Goal: Find specific page/section: Find specific page/section

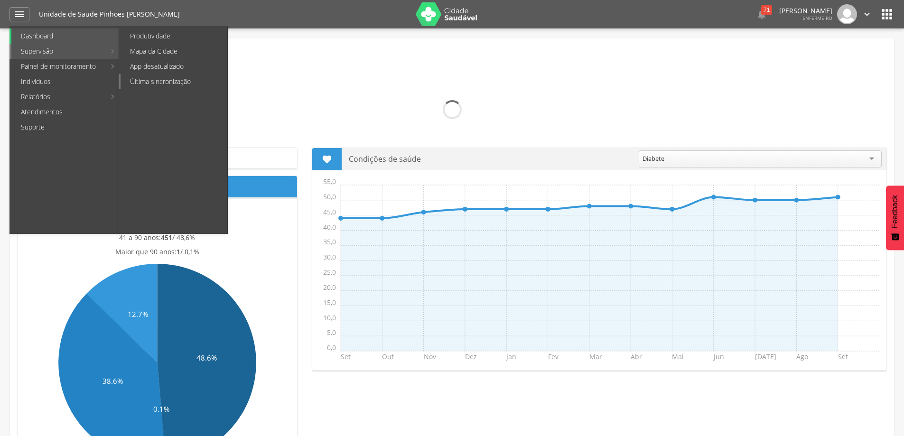
click at [137, 81] on link "Última sincronização" at bounding box center [174, 81] width 107 height 15
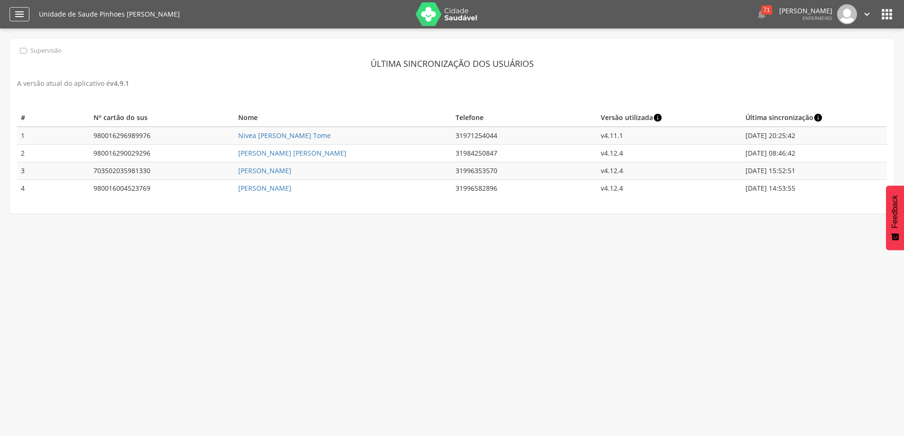
click at [27, 13] on div "" at bounding box center [19, 14] width 20 height 14
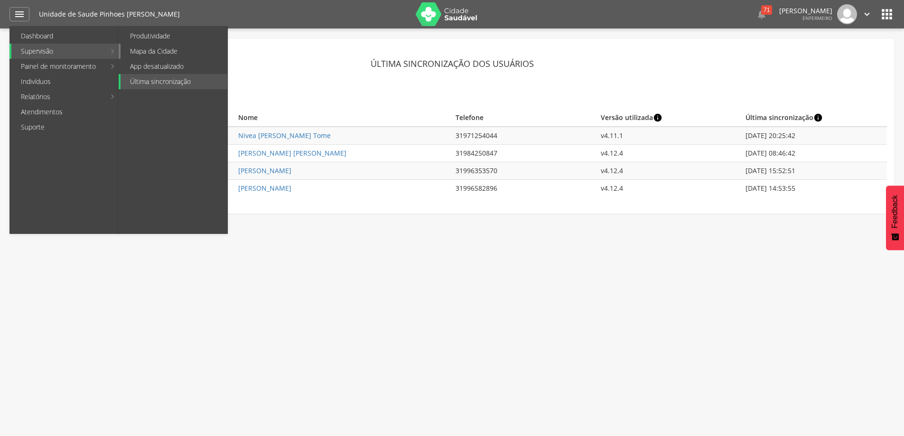
click at [169, 56] on link "Mapa da Cidade" at bounding box center [174, 51] width 107 height 15
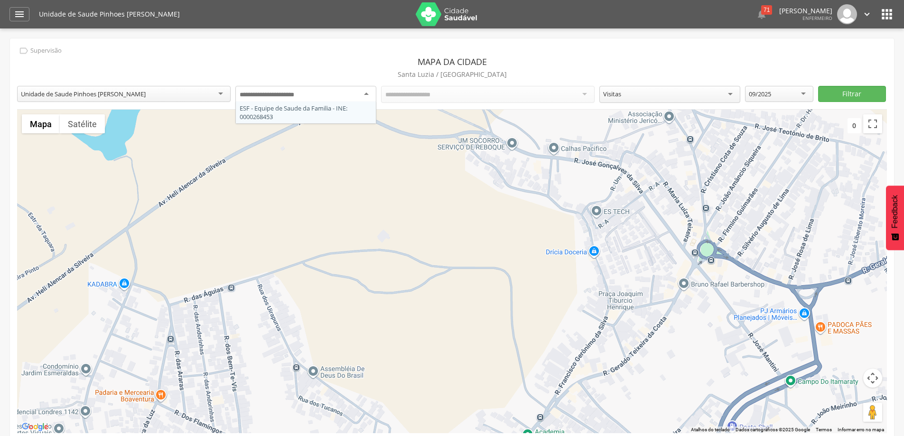
click at [368, 92] on div at bounding box center [305, 94] width 141 height 17
type input "*******"
click at [818, 96] on button "Filtrar" at bounding box center [852, 94] width 68 height 16
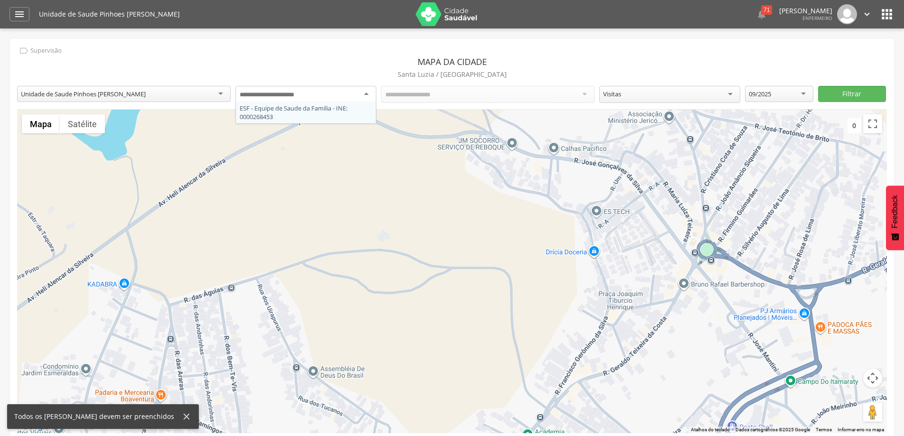
click at [370, 93] on div at bounding box center [305, 94] width 141 height 17
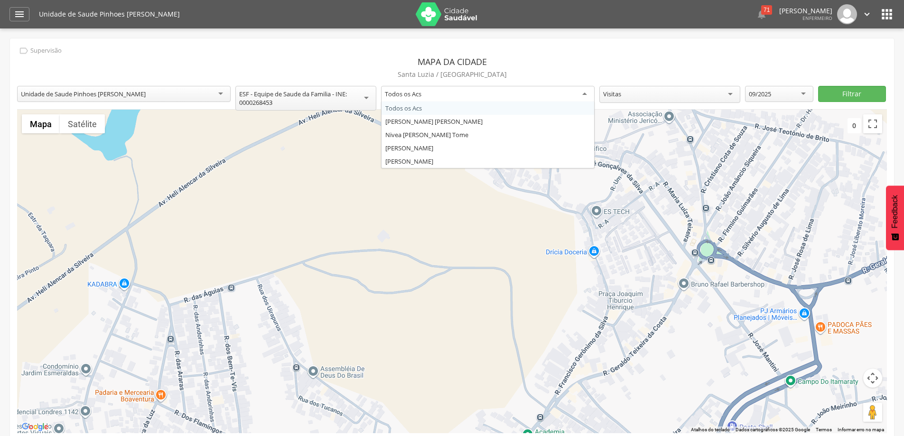
click at [585, 91] on div "Todos os Acs" at bounding box center [487, 94] width 213 height 17
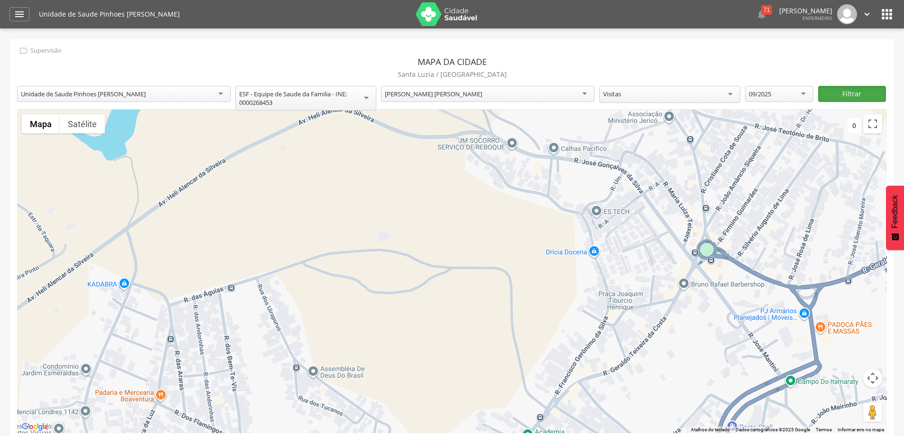
click at [835, 90] on button "Filtrar" at bounding box center [852, 94] width 68 height 16
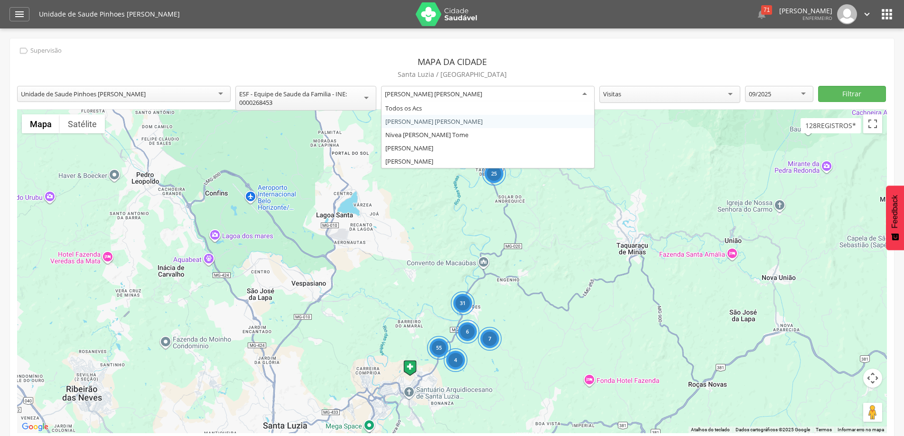
click at [585, 94] on div "[PERSON_NAME] [PERSON_NAME]" at bounding box center [487, 94] width 213 height 17
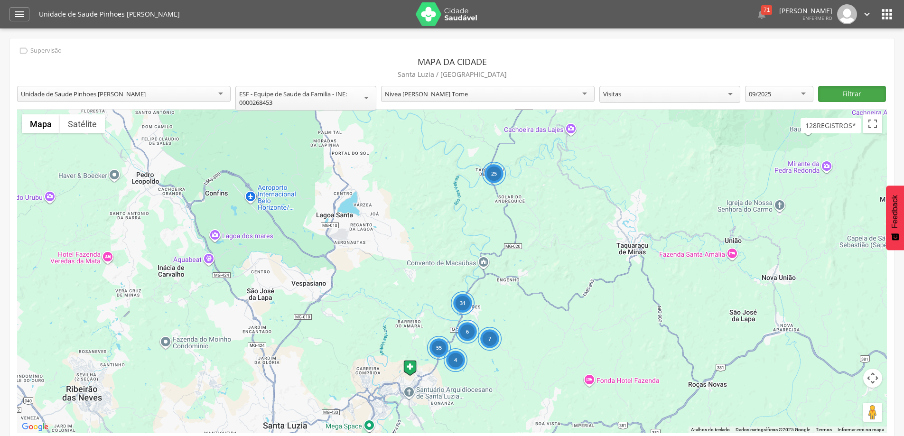
click at [847, 100] on button "Filtrar" at bounding box center [852, 94] width 68 height 16
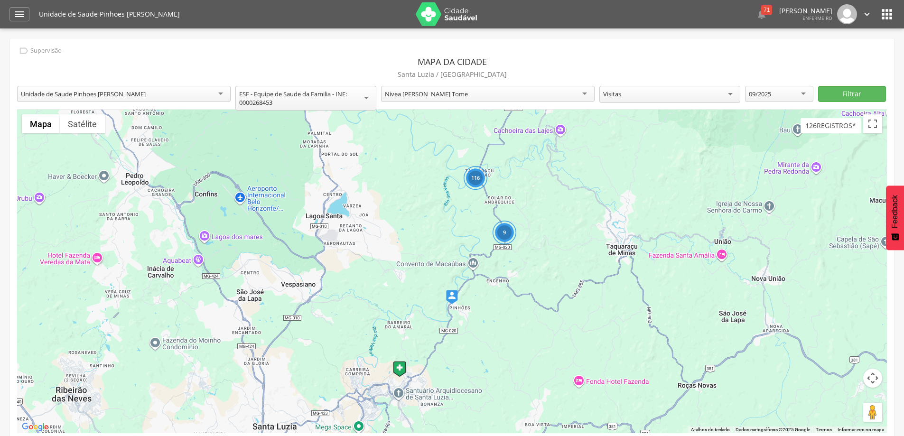
click at [584, 93] on div "Nivea [PERSON_NAME] Tome" at bounding box center [487, 94] width 213 height 16
click at [842, 98] on button "Filtrar" at bounding box center [852, 94] width 68 height 16
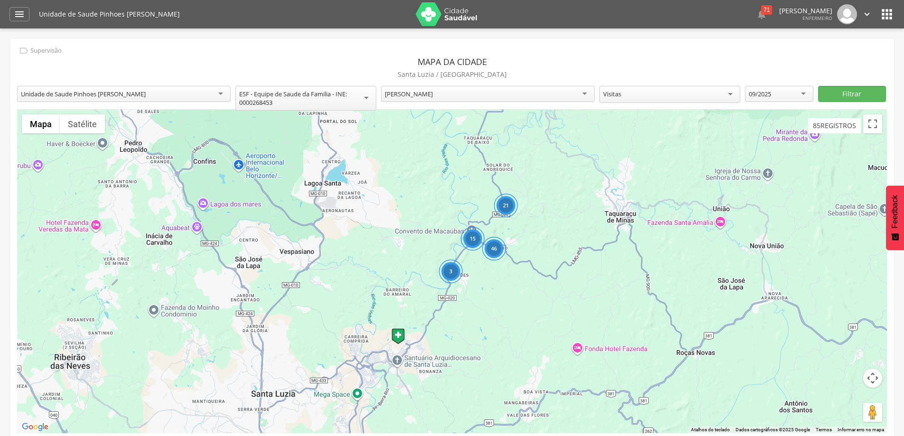
click at [584, 92] on div "[PERSON_NAME]" at bounding box center [487, 94] width 213 height 16
click at [850, 98] on button "Filtrar" at bounding box center [852, 94] width 68 height 16
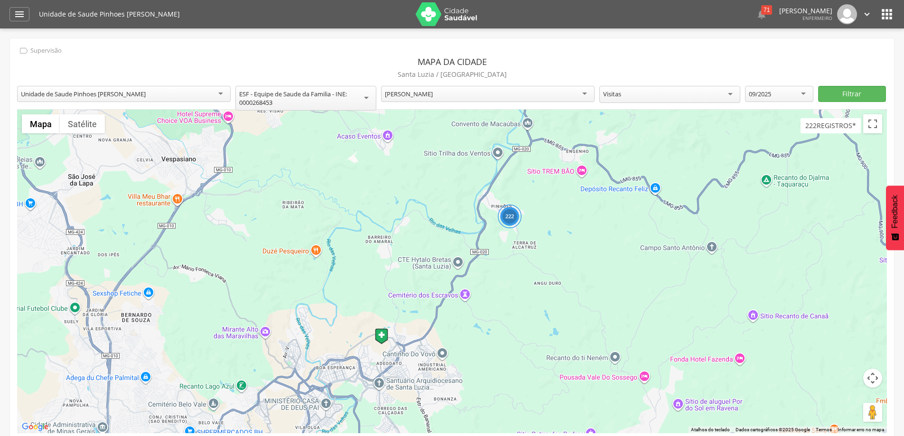
click at [510, 222] on div "222" at bounding box center [510, 216] width 24 height 24
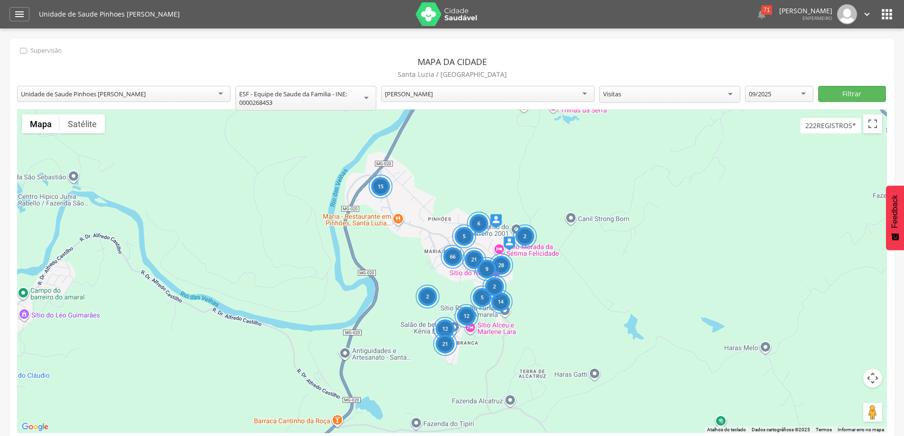
click at [475, 222] on div "6" at bounding box center [479, 224] width 24 height 24
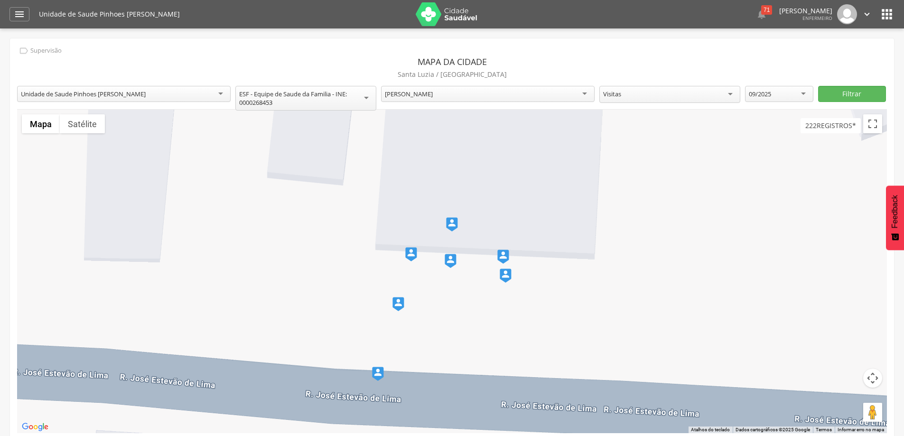
click at [455, 224] on img at bounding box center [452, 224] width 12 height 14
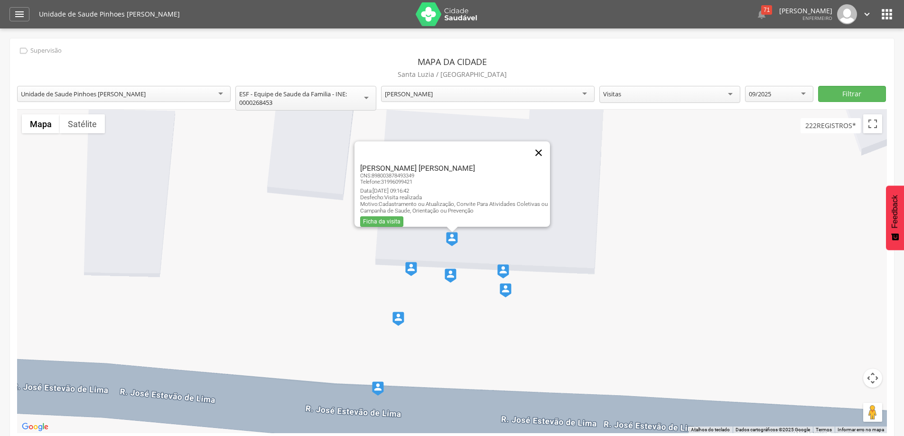
click at [544, 145] on button "Fechar" at bounding box center [538, 152] width 23 height 23
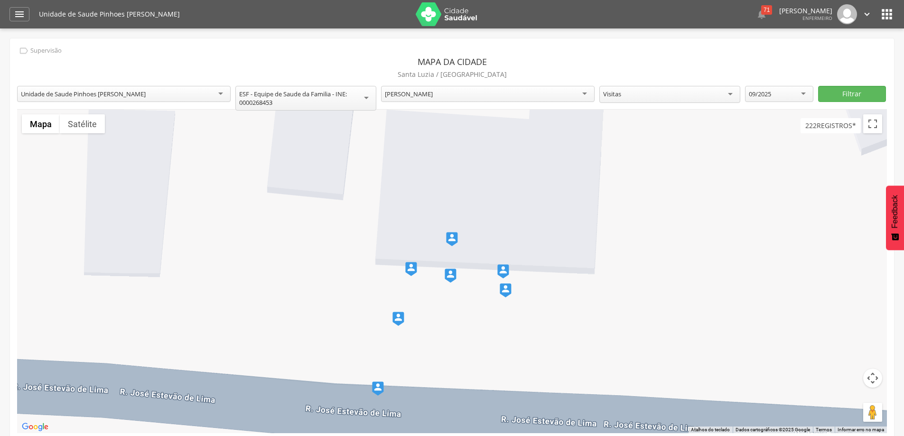
click at [505, 269] on img at bounding box center [503, 271] width 12 height 14
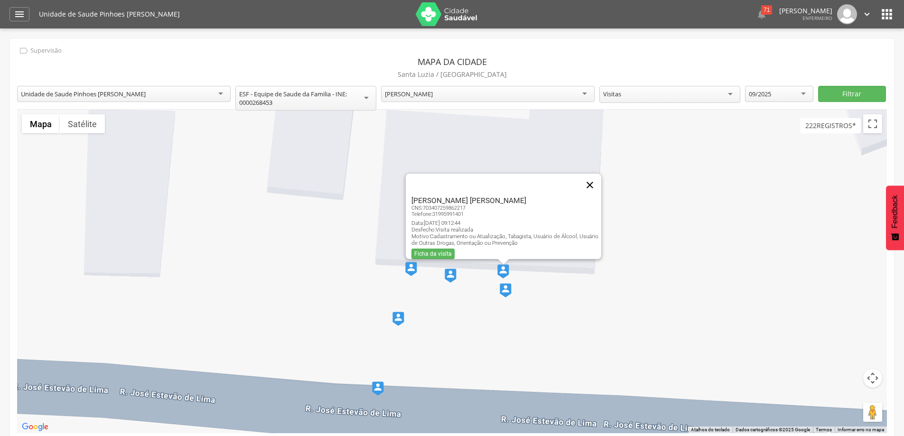
click at [594, 177] on button "Fechar" at bounding box center [589, 185] width 23 height 23
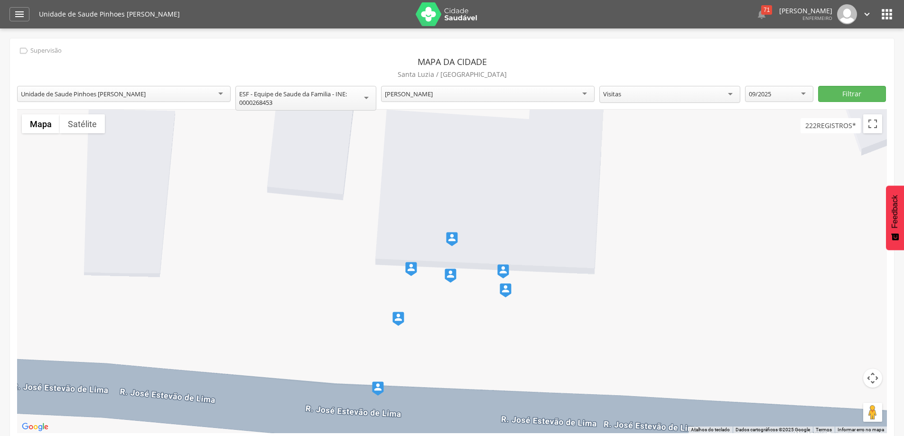
click at [403, 322] on img at bounding box center [398, 319] width 12 height 14
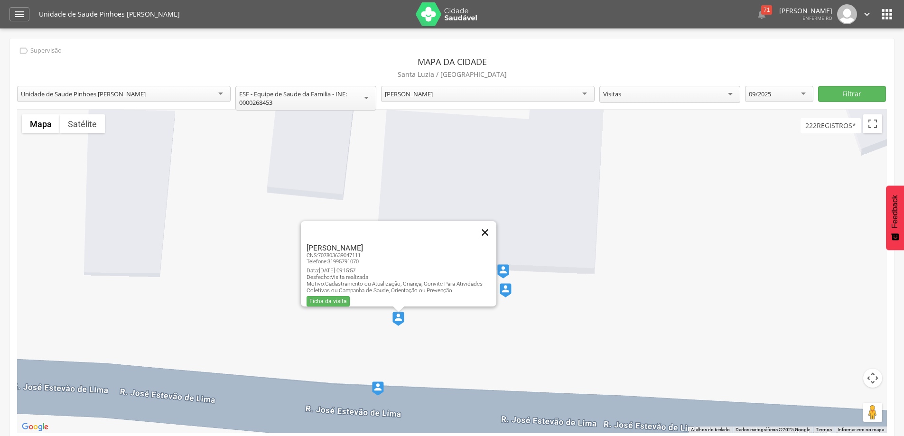
click at [487, 227] on button "Fechar" at bounding box center [484, 232] width 23 height 23
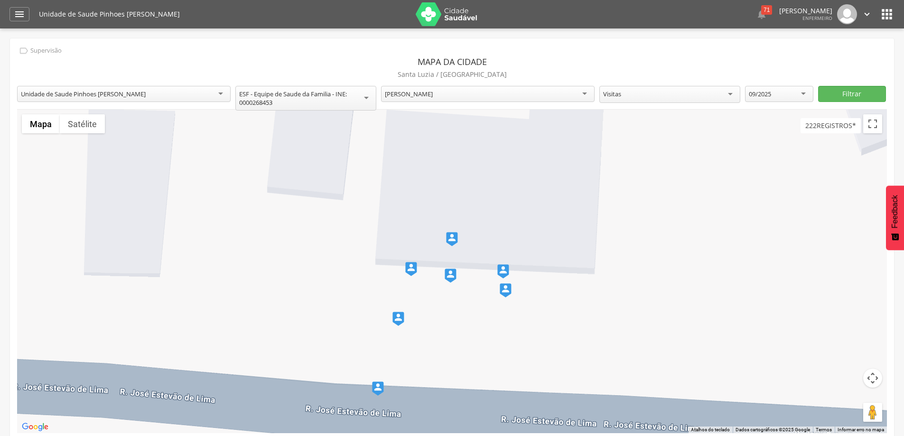
click at [379, 394] on img at bounding box center [378, 388] width 12 height 14
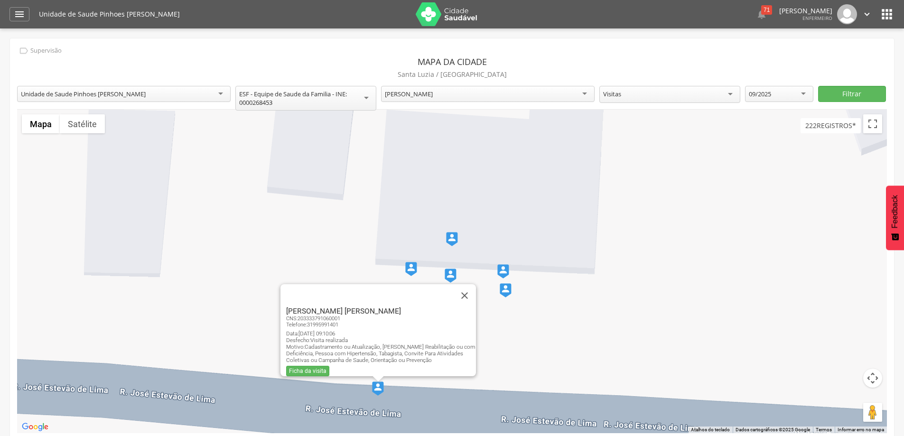
click at [471, 286] on button "Fechar" at bounding box center [464, 295] width 23 height 23
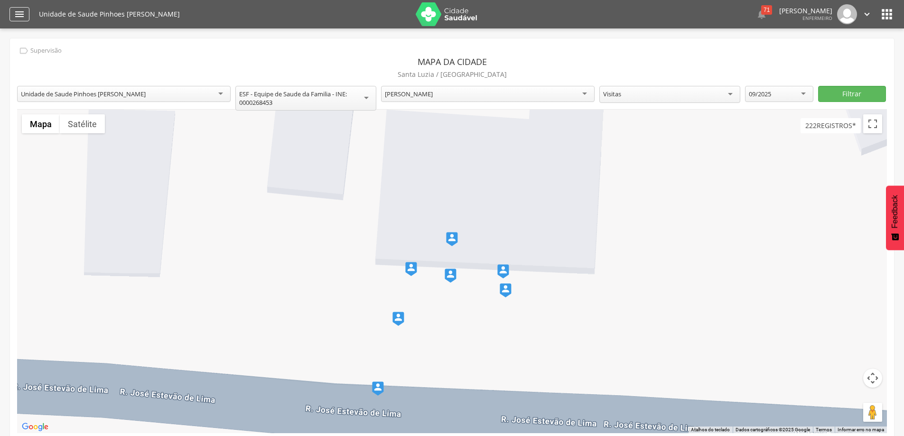
click at [23, 17] on icon "" at bounding box center [19, 14] width 11 height 11
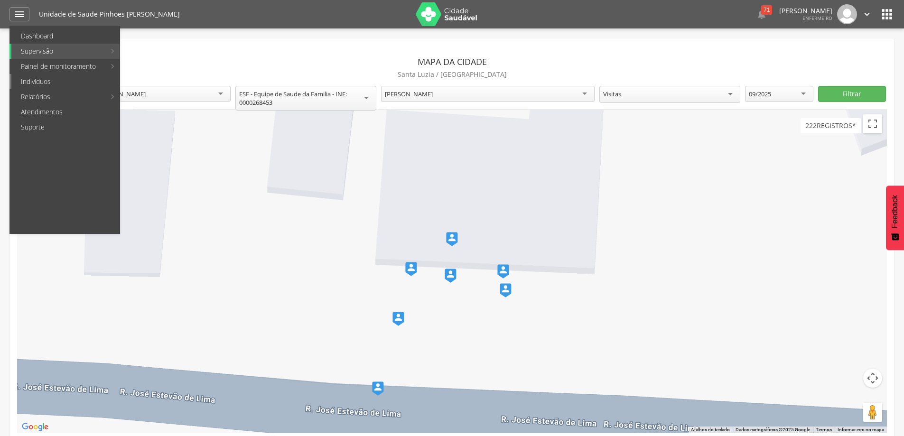
click at [29, 81] on link "Indivíduos" at bounding box center [65, 81] width 108 height 15
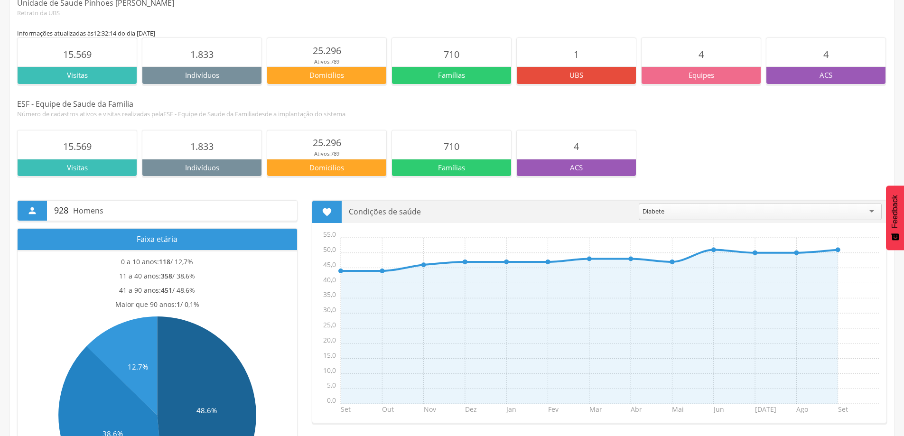
scroll to position [47, 0]
